Goal: Transaction & Acquisition: Purchase product/service

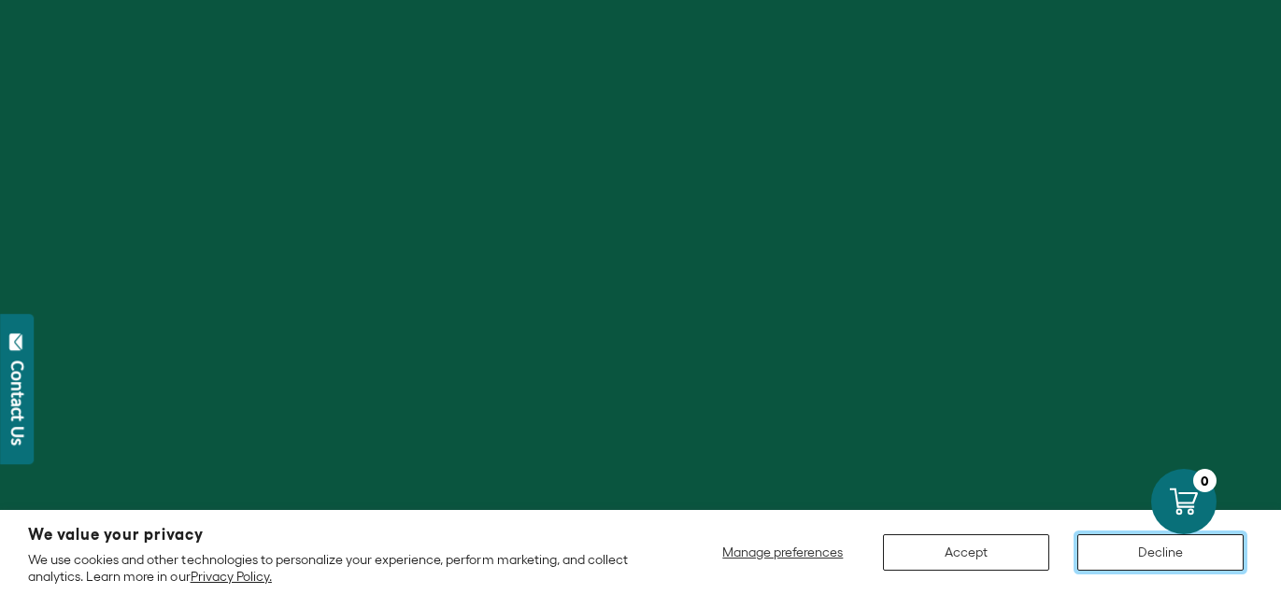
click at [1092, 548] on button "Decline" at bounding box center [1160, 552] width 166 height 36
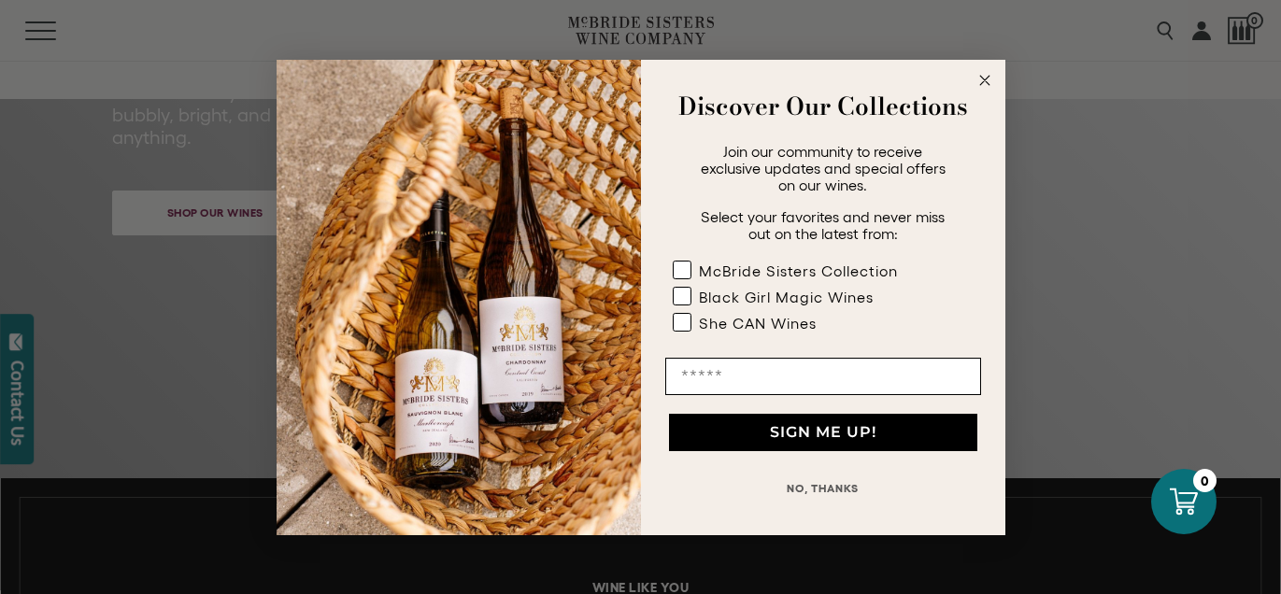
scroll to position [768, 0]
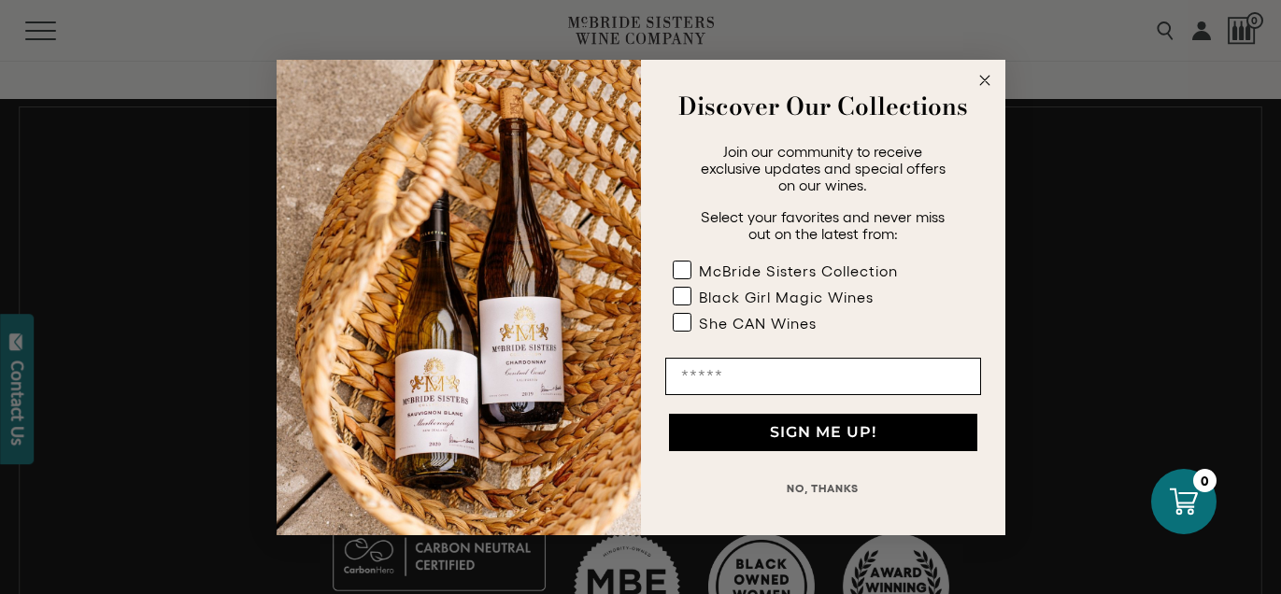
click at [986, 79] on circle "Close dialog" at bounding box center [984, 79] width 21 height 21
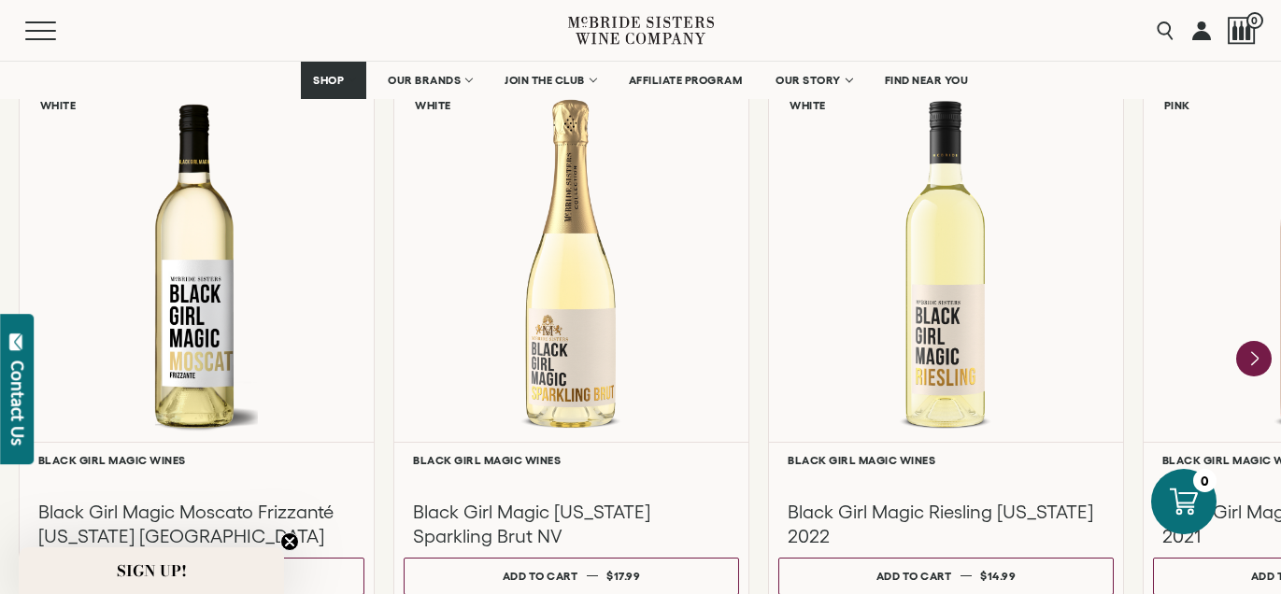
scroll to position [1661, 0]
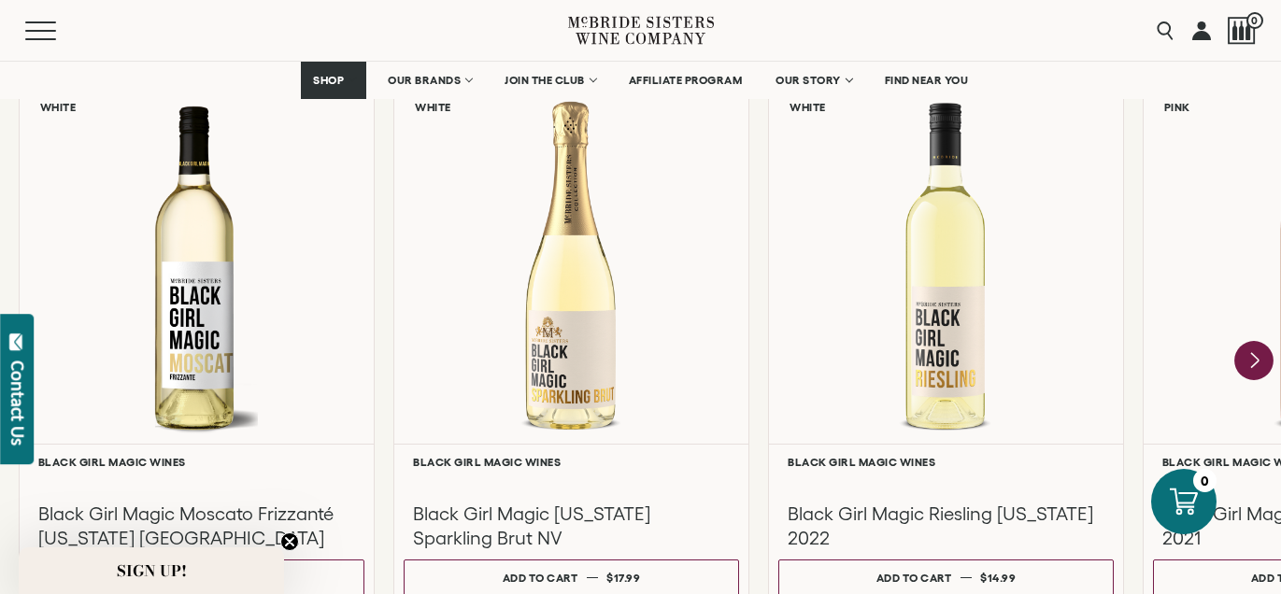
click at [1251, 353] on icon "Next" at bounding box center [1254, 360] width 7 height 15
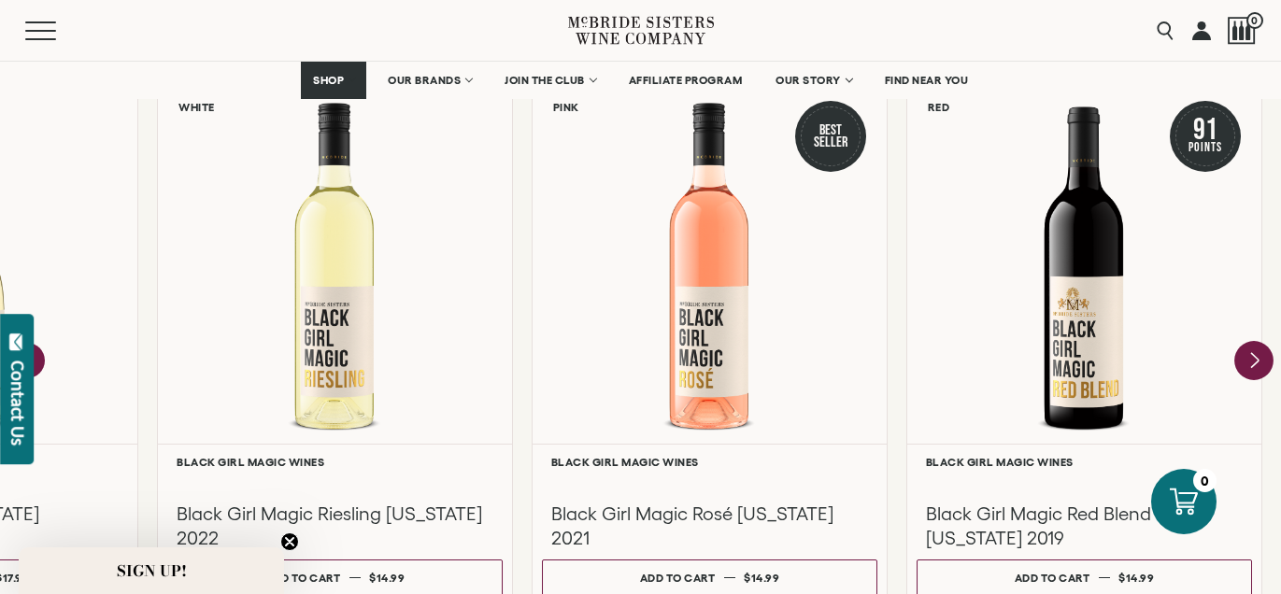
click at [1251, 353] on div at bounding box center [1084, 268] width 354 height 352
